Goal: Task Accomplishment & Management: Complete application form

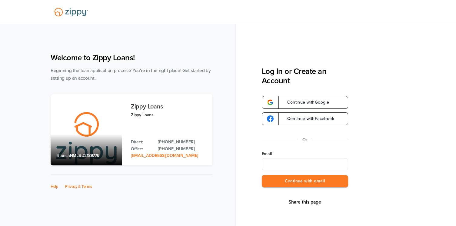
click at [307, 163] on input "Email" at bounding box center [305, 164] width 86 height 12
type input "**********"
click at [305, 181] on button "Continue with email" at bounding box center [305, 181] width 86 height 12
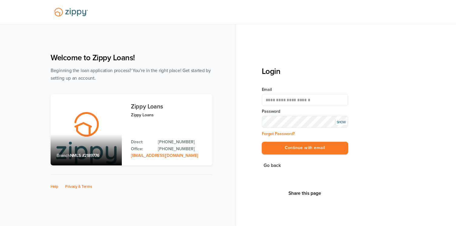
click at [342, 121] on div "SHOW" at bounding box center [341, 122] width 12 height 5
click at [309, 147] on button "Continue with email" at bounding box center [305, 148] width 86 height 12
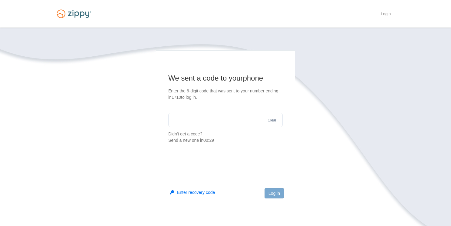
click at [195, 116] on input "text" at bounding box center [225, 120] width 115 height 15
click at [211, 136] on button "Send a new one" at bounding box center [219, 134] width 31 height 6
click at [183, 123] on input "text" at bounding box center [225, 120] width 115 height 15
